Goal: Find specific page/section: Find specific page/section

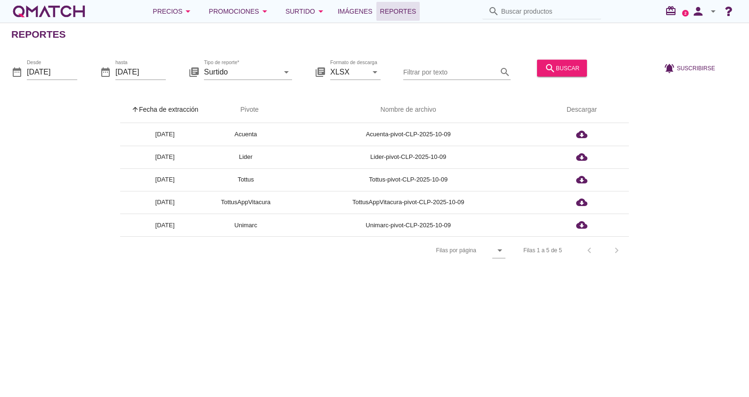
drag, startPoint x: 0, startPoint y: 0, endPoint x: 524, endPoint y: 10, distance: 523.8
click at [524, 10] on input "Buscar productos" at bounding box center [548, 11] width 94 height 15
paste input "7801315151608"
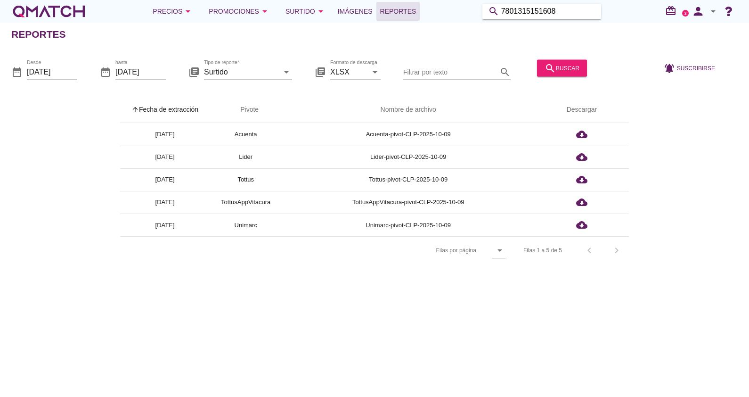
type input "7801315151608"
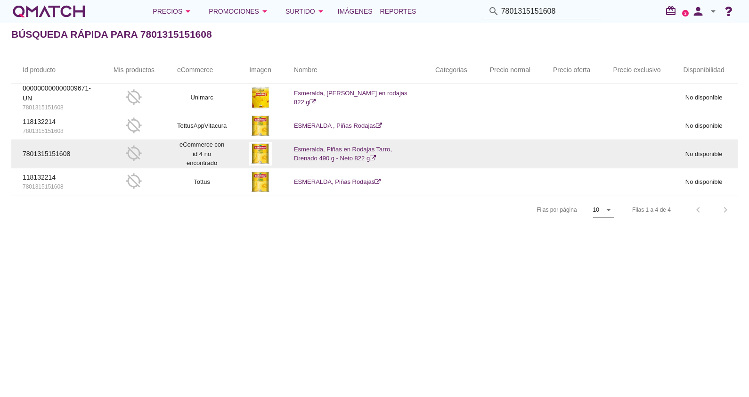
click at [323, 153] on td "Esmeralda, Piñas en Rodajas Tarro, Drenado 490 g - Neto 822 g" at bounding box center [353, 154] width 141 height 28
click at [339, 146] on link "Esmeralda, Piñas en Rodajas Tarro, Drenado 490 g - Neto 822 g" at bounding box center [343, 154] width 98 height 16
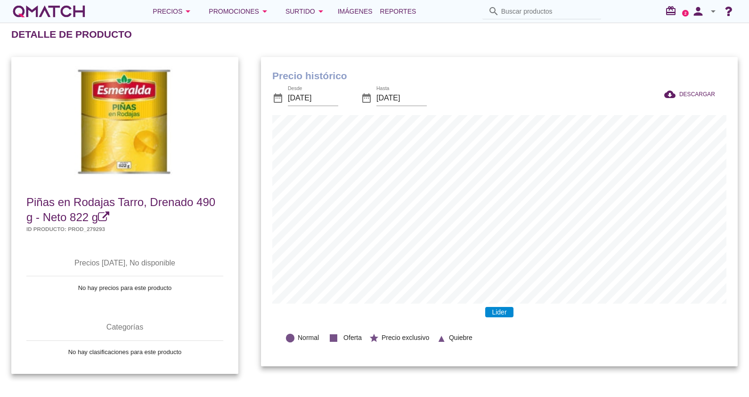
scroll to position [308, 477]
